Goal: Use online tool/utility: Utilize a website feature to perform a specific function

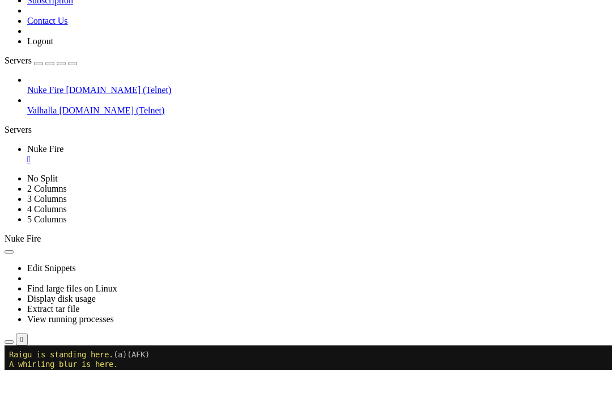
scroll to position [56706, 0]
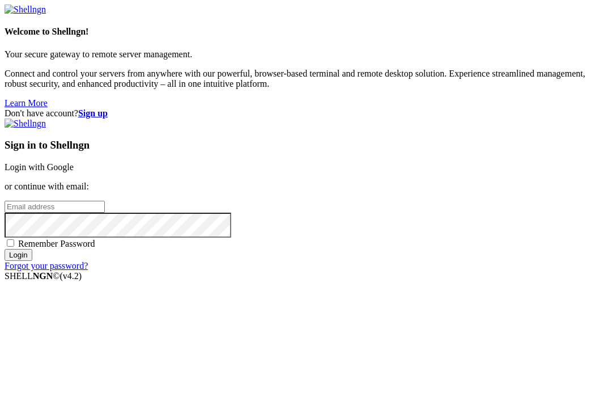
click at [105, 201] on input "email" at bounding box center [55, 207] width 100 height 12
type input "[EMAIL_ADDRESS][DOMAIN_NAME]"
click at [32, 261] on input "Login" at bounding box center [19, 255] width 28 height 12
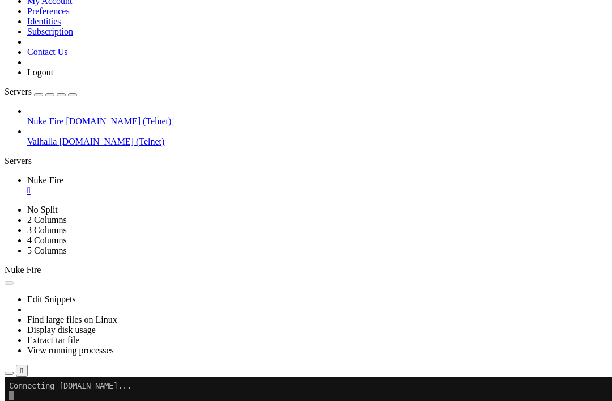
scroll to position [56706, 0]
click at [66, 116] on span "[DOMAIN_NAME] (Telnet)" at bounding box center [118, 121] width 105 height 10
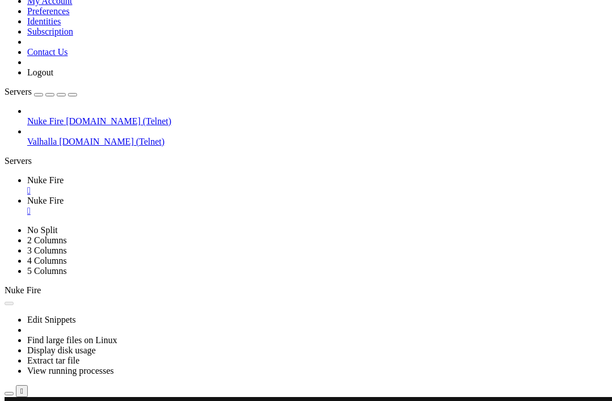
scroll to position [0, 0]
click at [205, 185] on div "" at bounding box center [317, 190] width 580 height 10
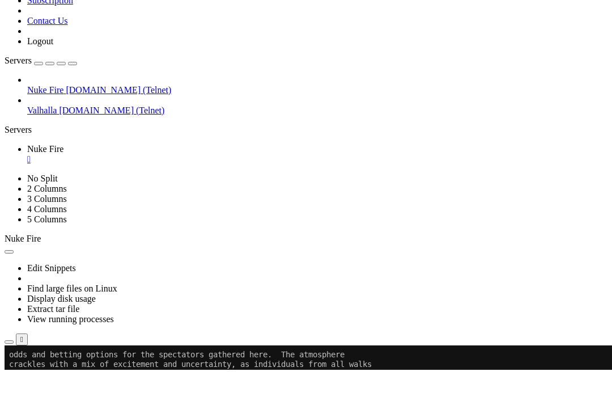
scroll to position [3832, 0]
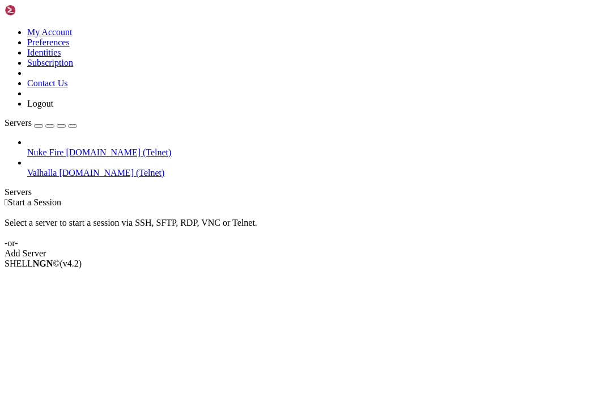
click at [366, 197] on div " Start a Session Select a server to start a session via SSH, SFTP, RDP, VNC or…" at bounding box center [306, 227] width 603 height 61
click at [380, 248] on link "Add Server" at bounding box center [306, 253] width 603 height 10
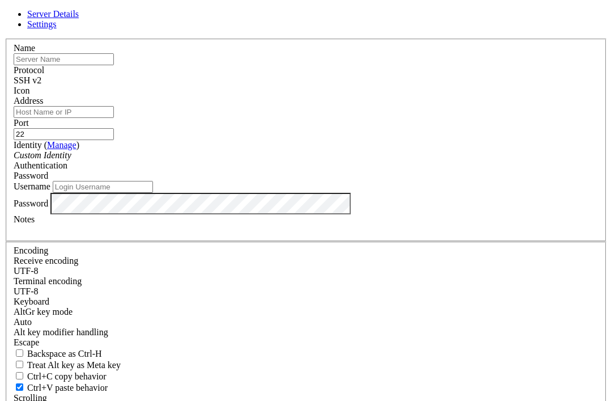
click at [5, 39] on link at bounding box center [5, 39] width 0 height 0
